Goal: Find specific page/section: Find specific page/section

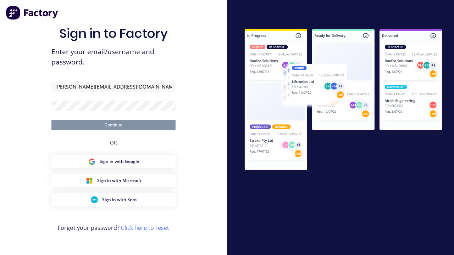
type input "[PERSON_NAME][EMAIL_ADDRESS][DOMAIN_NAME]"
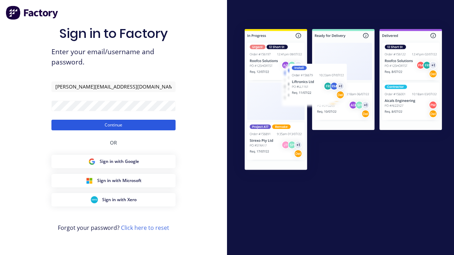
click at [113, 125] on button "Continue" at bounding box center [113, 125] width 124 height 11
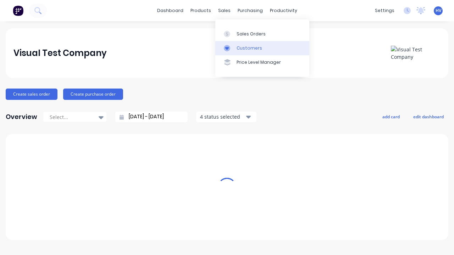
click at [262, 48] on link "Customers" at bounding box center [262, 48] width 94 height 14
